Goal: Find specific page/section: Find specific page/section

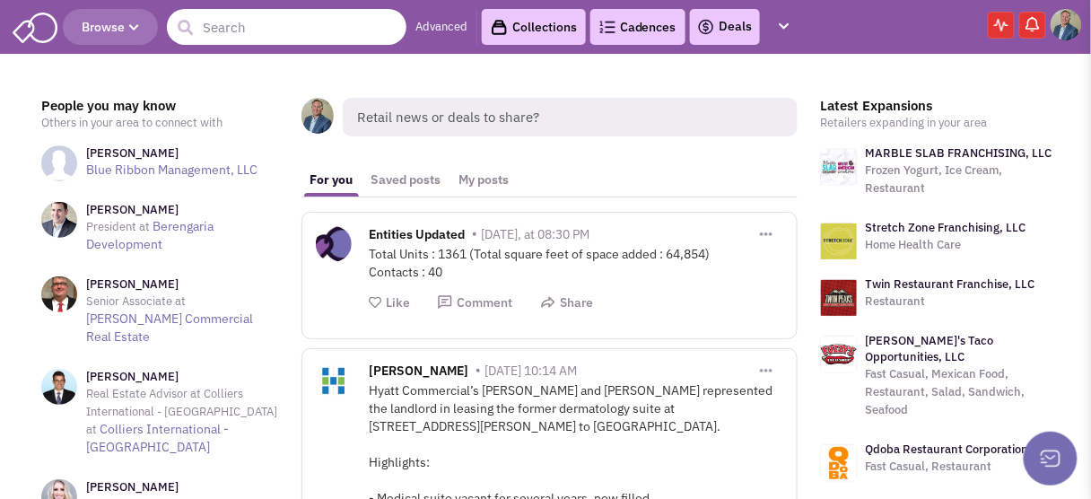
click at [232, 20] on input "text" at bounding box center [287, 27] width 240 height 36
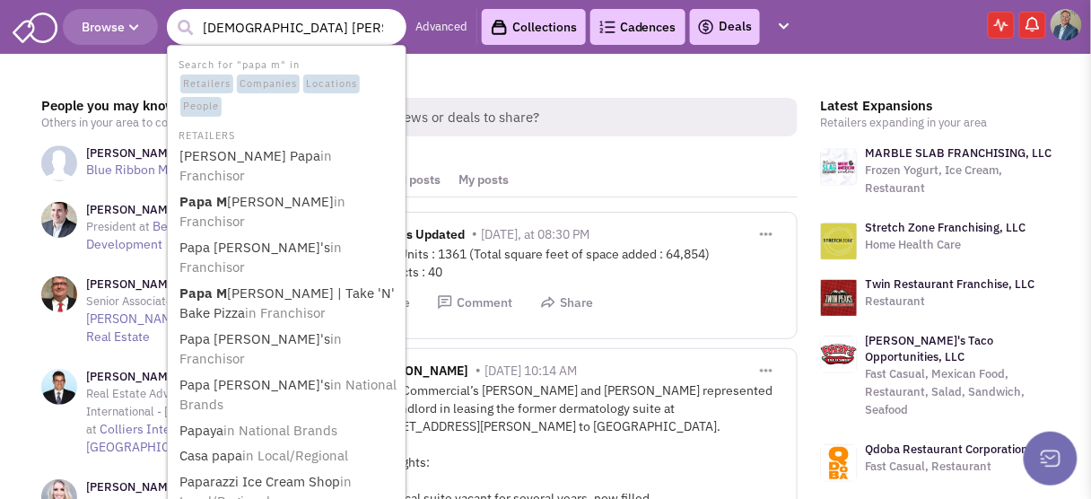
type input "papa [PERSON_NAME]"
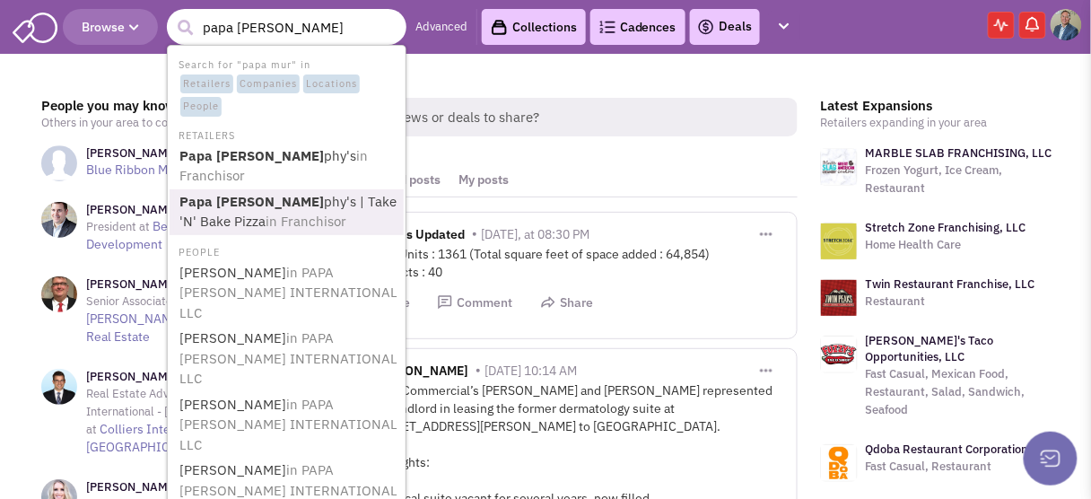
click at [214, 193] on b "Papa [PERSON_NAME]" at bounding box center [251, 201] width 144 height 17
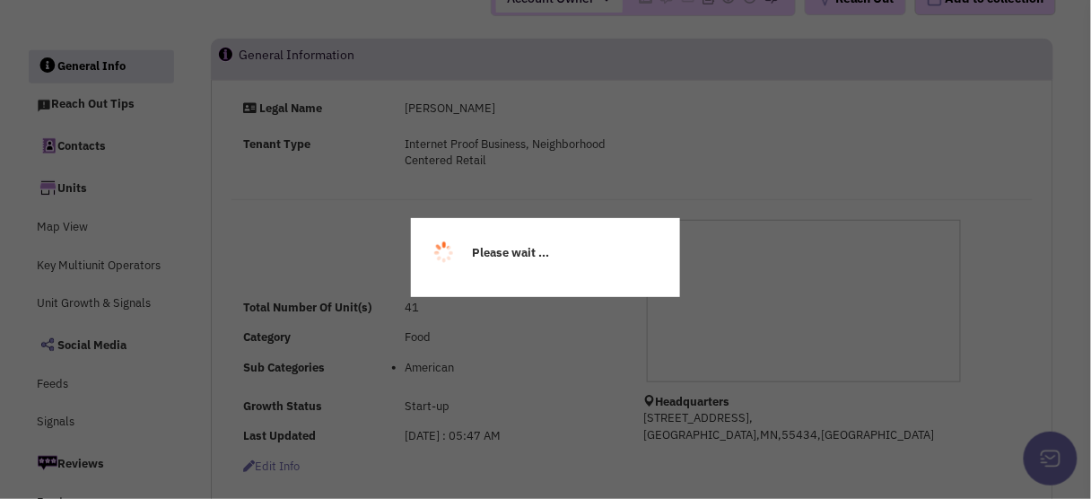
select select
